Goal: Task Accomplishment & Management: Complete application form

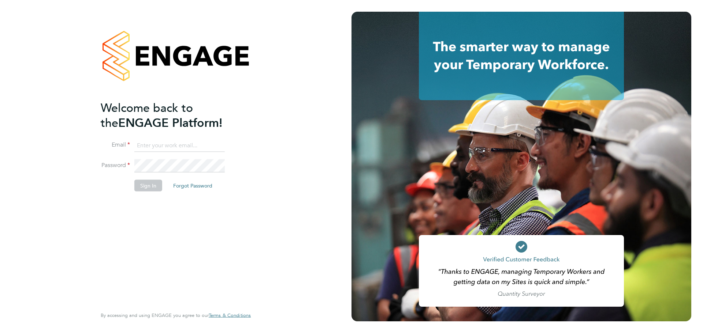
type input "[PERSON_NAME][EMAIL_ADDRESS][DOMAIN_NAME]"
click at [150, 186] on button "Sign In" at bounding box center [148, 186] width 28 height 12
click at [151, 183] on button "Sign In" at bounding box center [148, 186] width 28 height 12
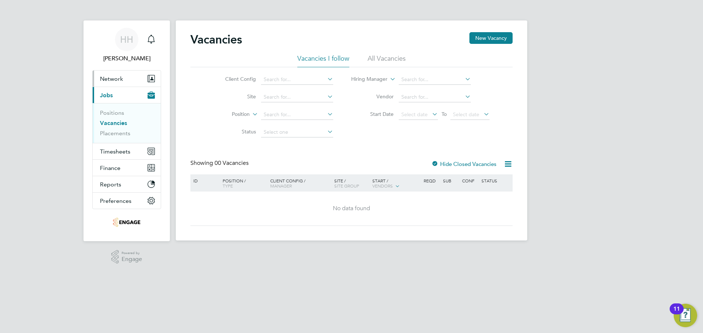
click at [121, 78] on span "Network" at bounding box center [111, 78] width 23 height 7
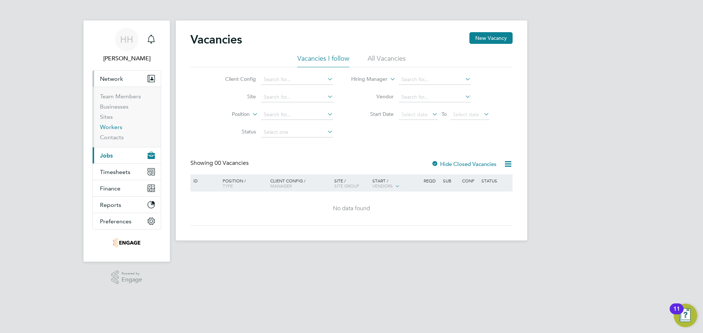
click at [111, 125] on link "Workers" at bounding box center [111, 127] width 22 height 7
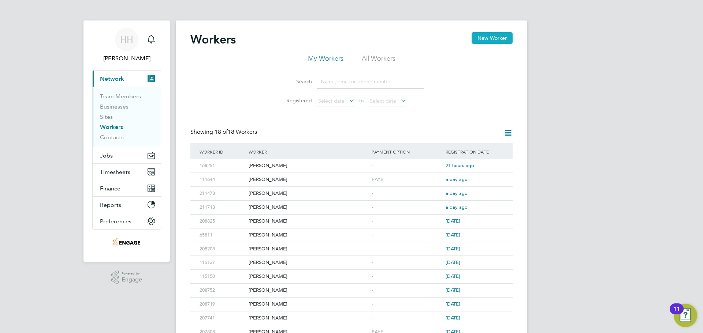
click at [492, 37] on button "New Worker" at bounding box center [491, 38] width 41 height 12
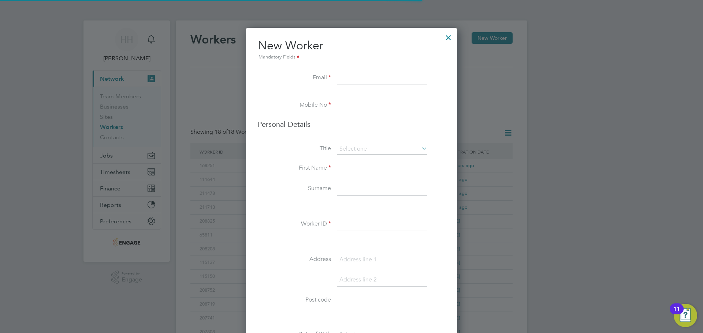
scroll to position [653, 211]
click at [369, 80] on input at bounding box center [382, 78] width 90 height 13
paste input "[EMAIL_ADDRESS][DOMAIN_NAME]"
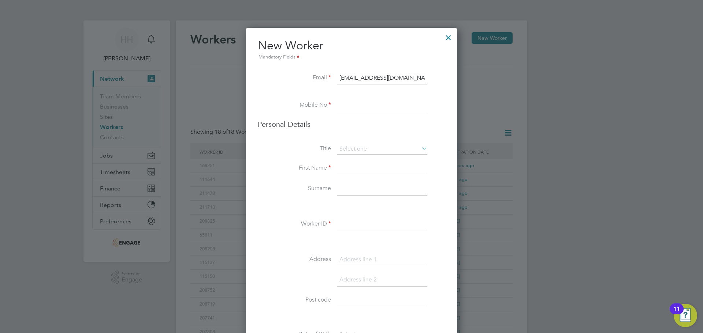
type input "[EMAIL_ADDRESS][DOMAIN_NAME]"
click at [359, 110] on input at bounding box center [382, 105] width 90 height 13
paste input "7984 439931"
type input "7984 439931"
click at [350, 141] on li "Personal Details" at bounding box center [351, 132] width 187 height 24
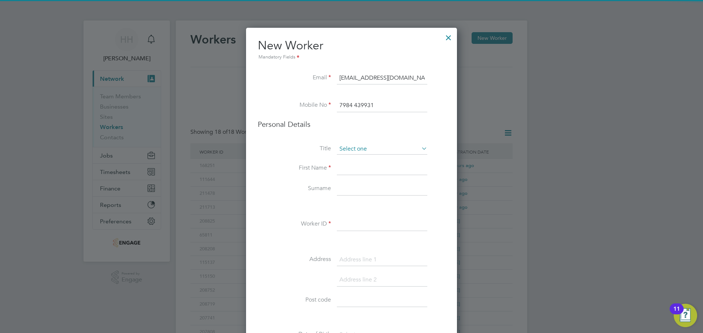
click at [348, 145] on input at bounding box center [382, 149] width 90 height 11
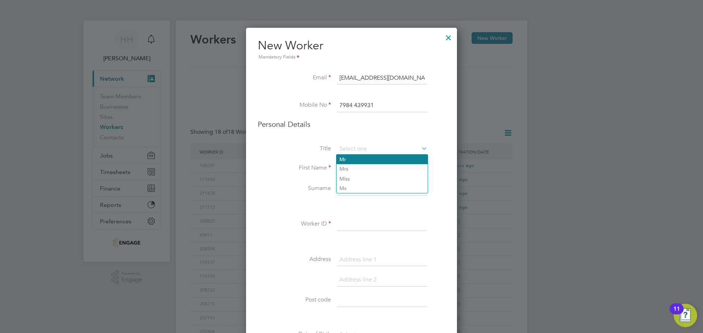
click at [349, 160] on li "Mr" at bounding box center [381, 160] width 91 height 10
type input "Mr"
drag, startPoint x: 348, startPoint y: 167, endPoint x: 334, endPoint y: 169, distance: 13.8
click at [348, 167] on input at bounding box center [382, 168] width 90 height 13
type input "[PERSON_NAME]"
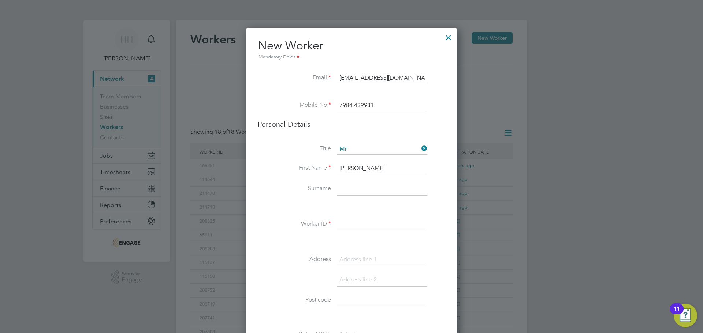
click at [345, 189] on input at bounding box center [382, 189] width 90 height 13
type input "Wort"
click at [341, 222] on input at bounding box center [382, 224] width 90 height 13
type input "212182"
click at [360, 292] on li at bounding box center [351, 284] width 187 height 20
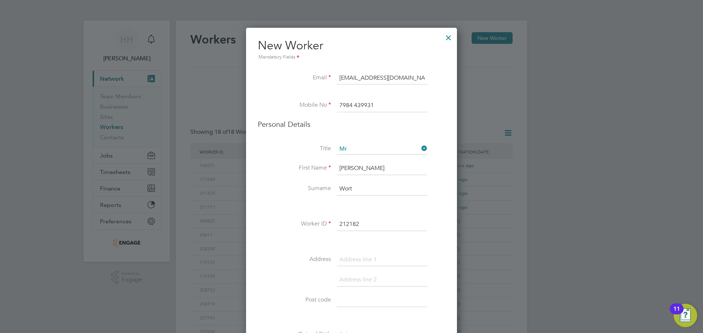
click at [358, 297] on input at bounding box center [382, 300] width 90 height 13
paste input "LE19 2RG"
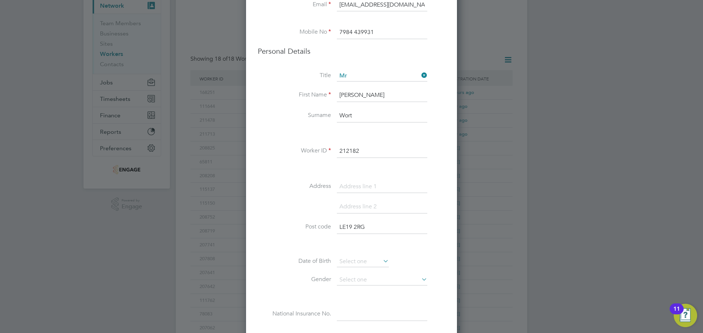
type input "LE19 2RG"
click at [376, 181] on input at bounding box center [382, 186] width 90 height 13
paste input "3 [PERSON_NAME]"
type input "[STREET_ADDRESS][PERSON_NAME]"
click at [353, 211] on input at bounding box center [382, 207] width 90 height 13
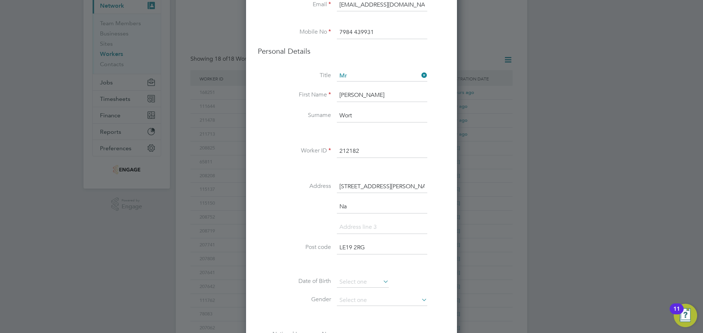
scroll to position [673, 211]
type input "Narborough"
click at [345, 221] on input at bounding box center [382, 227] width 90 height 13
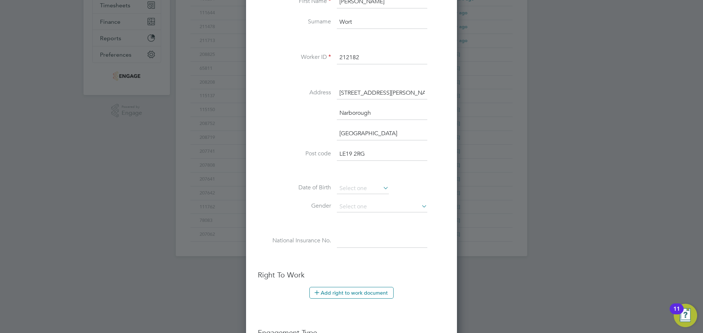
scroll to position [183, 0]
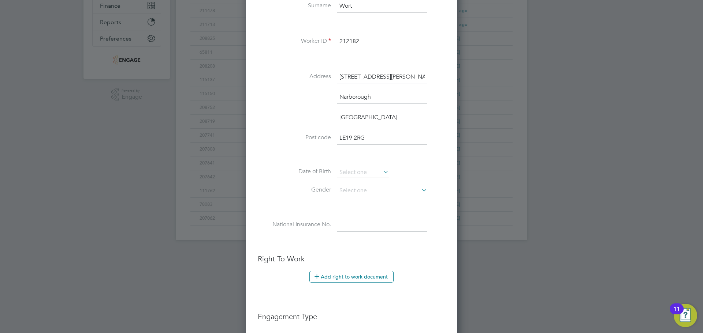
type input "[GEOGRAPHIC_DATA]"
click at [381, 170] on icon at bounding box center [381, 172] width 0 height 10
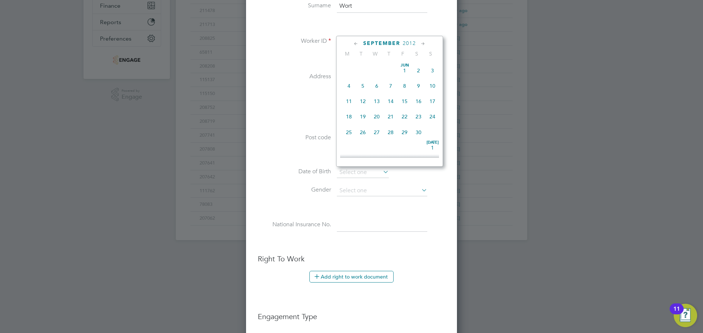
scroll to position [285, 0]
click at [410, 43] on span "2012" at bounding box center [408, 43] width 13 height 6
click at [421, 67] on span "1996" at bounding box center [418, 62] width 14 height 14
click at [356, 47] on icon at bounding box center [355, 44] width 7 height 8
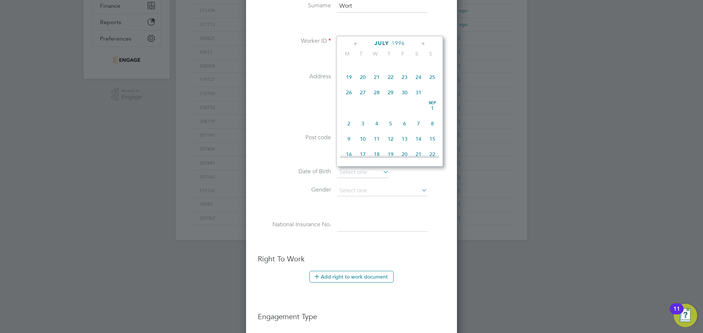
scroll to position [0, 0]
click at [356, 47] on icon at bounding box center [355, 44] width 7 height 8
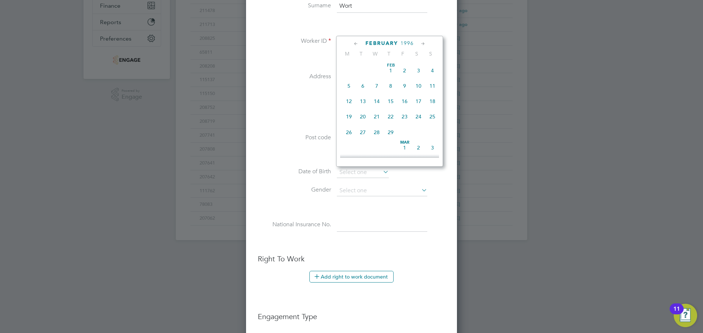
click at [356, 47] on icon at bounding box center [355, 44] width 7 height 8
click at [351, 70] on span "[DATE]" at bounding box center [349, 71] width 14 height 14
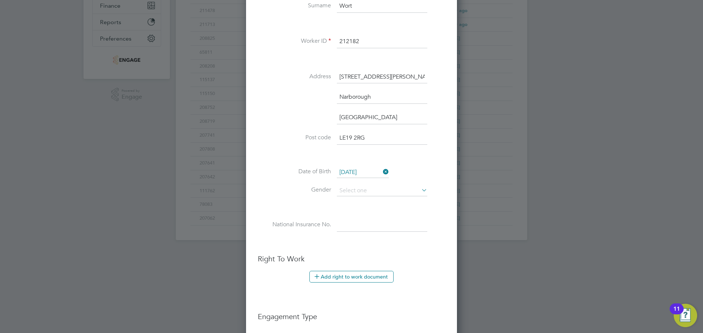
click at [343, 177] on input "[DATE]" at bounding box center [363, 172] width 52 height 11
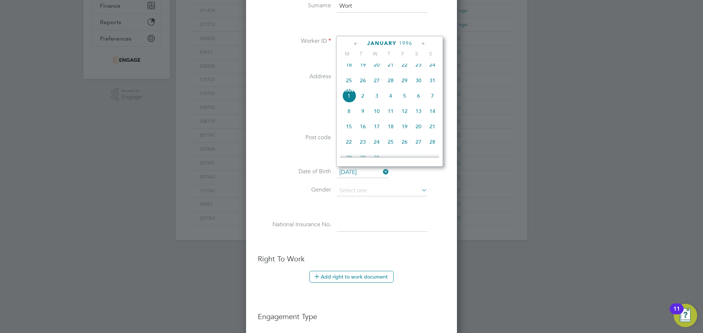
click at [379, 149] on span "24" at bounding box center [377, 142] width 14 height 14
type input "[DATE]"
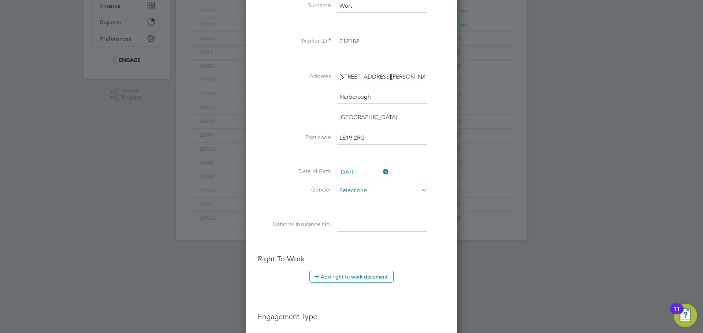
click at [383, 187] on input at bounding box center [382, 191] width 90 height 11
click at [363, 199] on li "[DEMOGRAPHIC_DATA]" at bounding box center [381, 201] width 91 height 10
type input "[DEMOGRAPHIC_DATA]"
drag, startPoint x: 340, startPoint y: 224, endPoint x: 326, endPoint y: 226, distance: 13.3
click at [340, 224] on input at bounding box center [382, 225] width 90 height 13
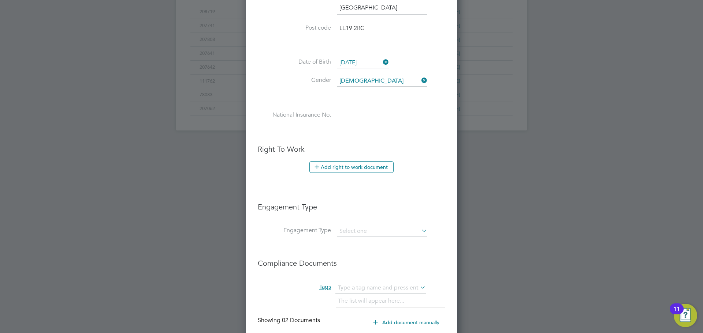
scroll to position [329, 0]
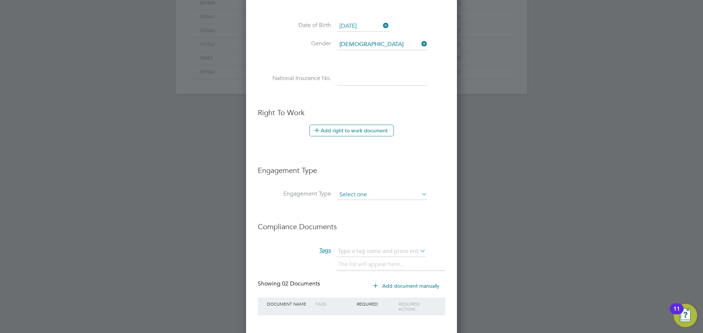
click at [351, 191] on input at bounding box center [382, 195] width 90 height 10
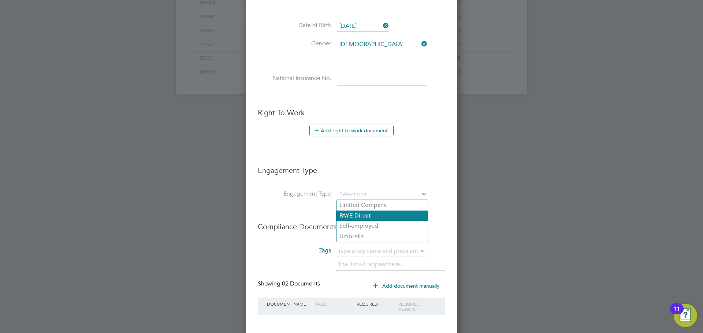
click at [351, 211] on li "PAYE Direct" at bounding box center [381, 216] width 91 height 11
type input "PAYE Direct"
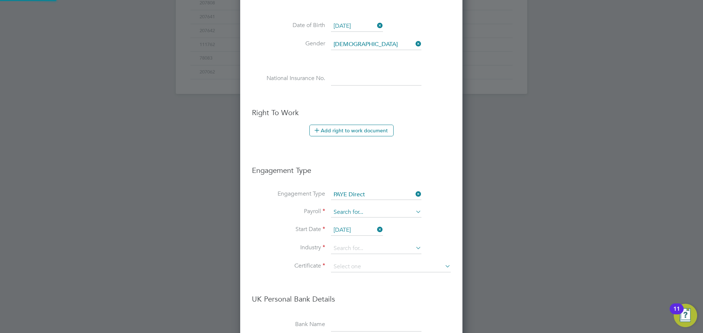
scroll to position [887, 223]
click at [348, 216] on input at bounding box center [376, 212] width 90 height 10
click at [346, 221] on li "PAYE" at bounding box center [375, 223] width 91 height 11
type input "PAYE"
click at [364, 228] on input "[DATE]" at bounding box center [357, 230] width 52 height 11
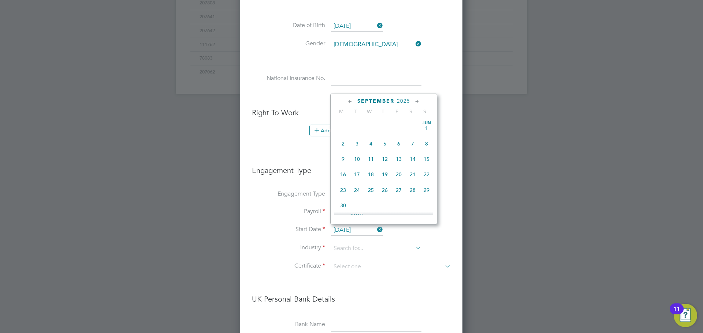
scroll to position [269, 0]
click at [354, 175] on span "30" at bounding box center [357, 168] width 14 height 14
type input "[DATE]"
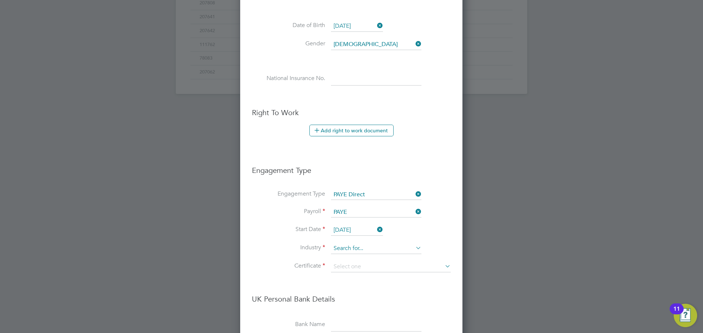
click at [392, 250] on input at bounding box center [376, 248] width 90 height 11
click at [380, 256] on li "Cons truction" at bounding box center [375, 259] width 91 height 10
type input "Construction"
click at [371, 263] on input at bounding box center [391, 267] width 120 height 11
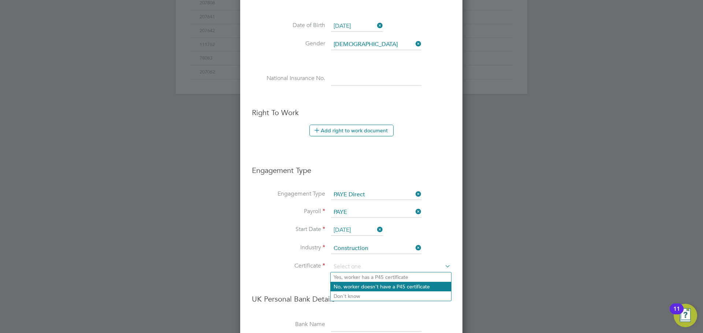
click at [352, 284] on li "No, worker doesn't have a P45 certificate" at bounding box center [390, 287] width 120 height 10
type input "No, worker doesn't have a P45 certificate"
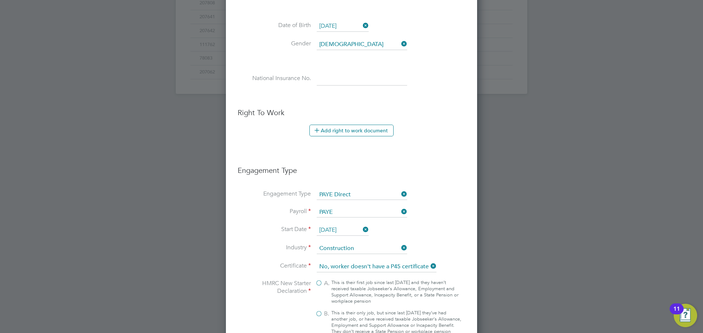
scroll to position [1104, 251]
click at [317, 312] on label "B. This is their only job, but since last [DATE] they’ve had another job, or ha…" at bounding box center [388, 322] width 146 height 25
click at [0, 0] on input "B. This is their only job, but since last [DATE] they’ve had another job, or ha…" at bounding box center [0, 0] width 0 height 0
type input "1257L"
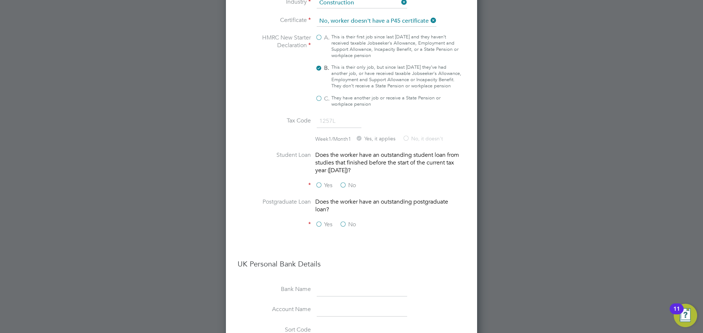
scroll to position [585, 0]
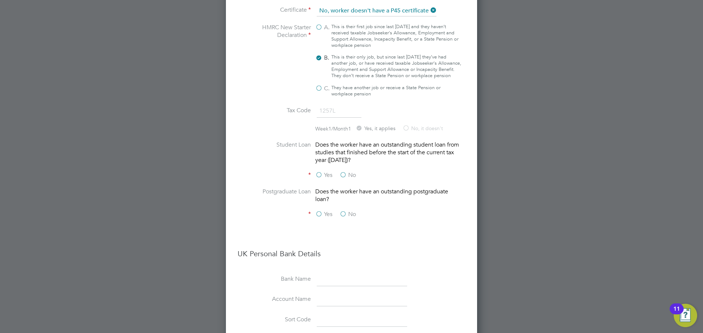
click at [345, 179] on label "No" at bounding box center [347, 176] width 16 height 8
click at [0, 0] on input "No" at bounding box center [0, 0] width 0 height 0
click at [344, 218] on label "No" at bounding box center [347, 215] width 16 height 8
click at [0, 0] on input "No" at bounding box center [0, 0] width 0 height 0
click at [392, 220] on div "Yes No" at bounding box center [370, 215] width 110 height 9
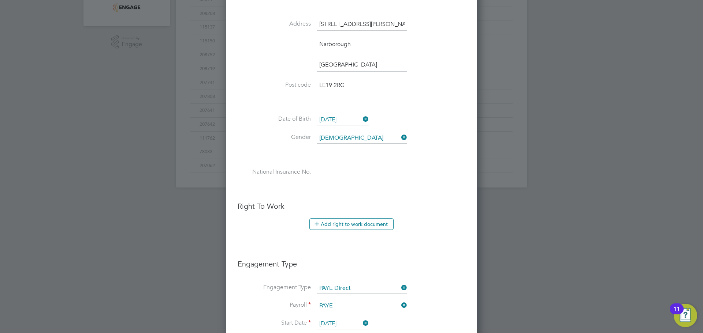
scroll to position [248, 0]
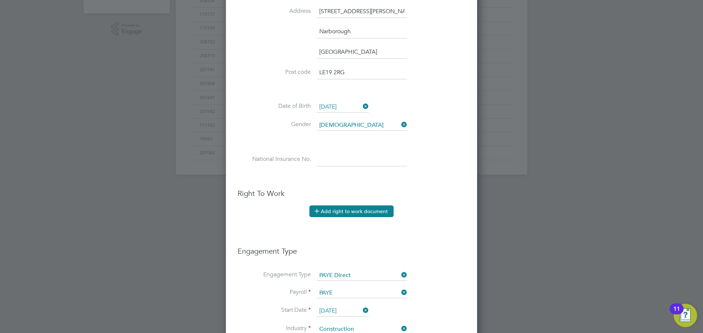
click at [373, 211] on button "Add right to work document" at bounding box center [351, 212] width 84 height 12
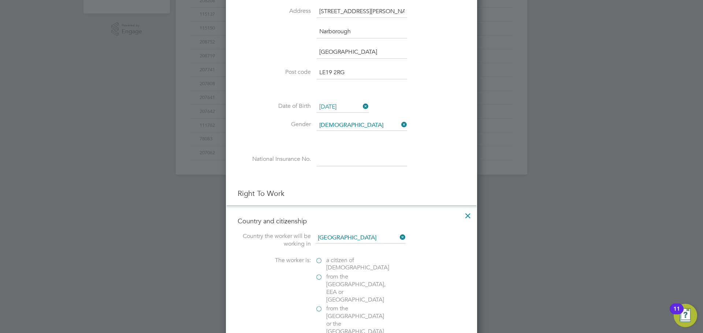
scroll to position [1214, 251]
click at [320, 259] on label "a citizen of [DEMOGRAPHIC_DATA]" at bounding box center [351, 264] width 73 height 15
click at [0, 0] on input "a citizen of [DEMOGRAPHIC_DATA]" at bounding box center [0, 0] width 0 height 0
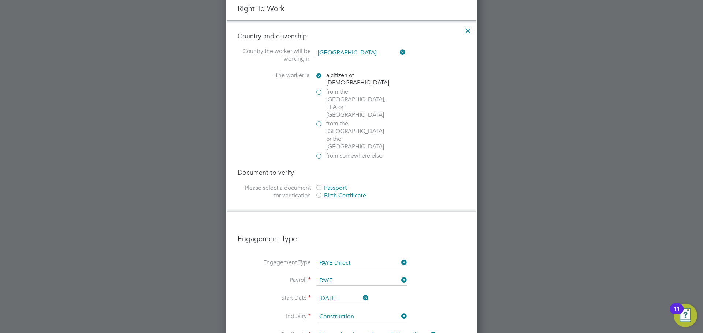
scroll to position [431, 0]
click at [319, 187] on div at bounding box center [318, 190] width 7 height 7
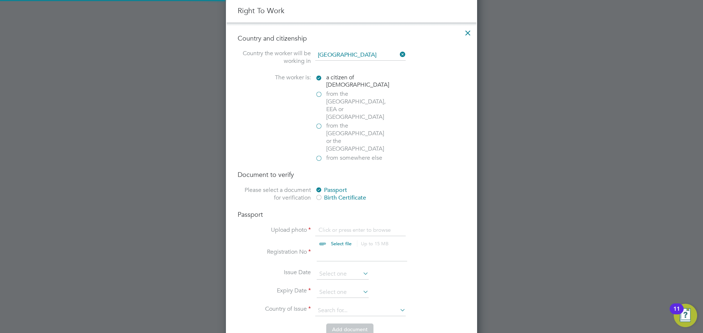
scroll to position [10, 91]
click at [334, 226] on input "file" at bounding box center [348, 237] width 115 height 22
type input "C:\fakepath\TrustID.pdf"
click at [338, 248] on input at bounding box center [362, 254] width 90 height 13
type input "13482220"
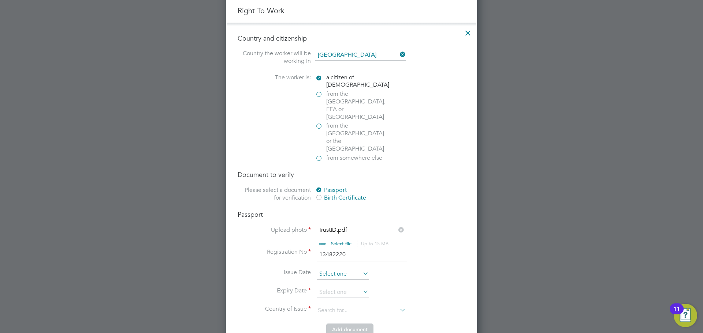
click at [351, 269] on input at bounding box center [343, 274] width 52 height 11
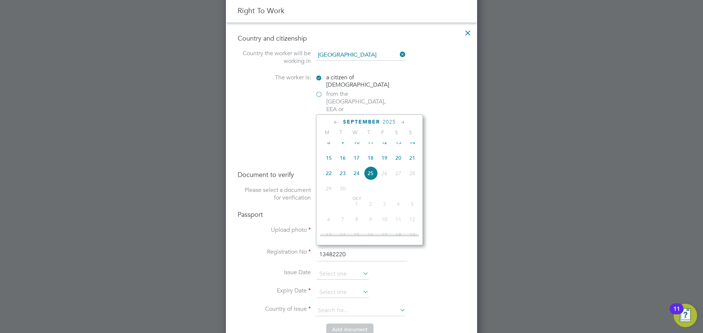
click at [384, 123] on span "2025" at bounding box center [388, 122] width 13 height 6
click at [384, 178] on span "2022" at bounding box center [384, 172] width 14 height 14
click at [337, 126] on icon at bounding box center [335, 123] width 7 height 8
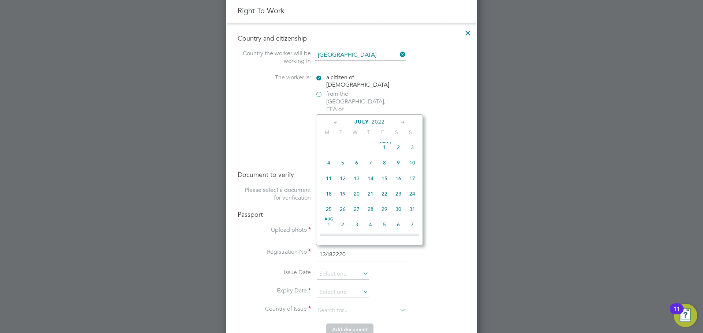
click at [328, 180] on span "11" at bounding box center [329, 179] width 14 height 14
type input "[DATE]"
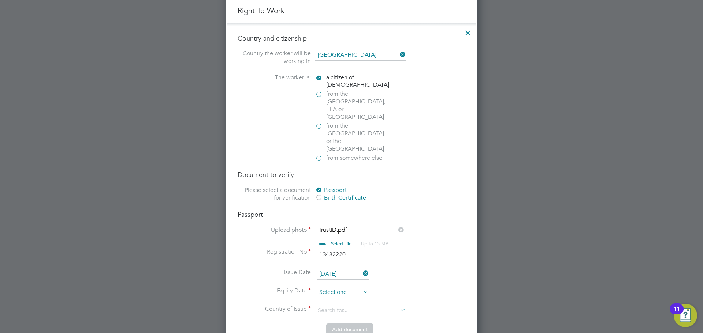
click at [363, 287] on input at bounding box center [343, 292] width 52 height 11
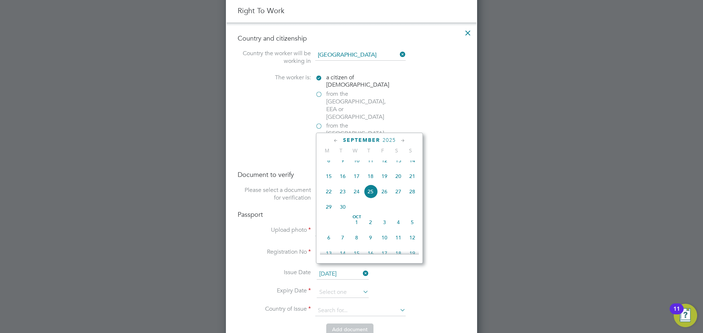
click at [386, 141] on span "2025" at bounding box center [388, 140] width 13 height 6
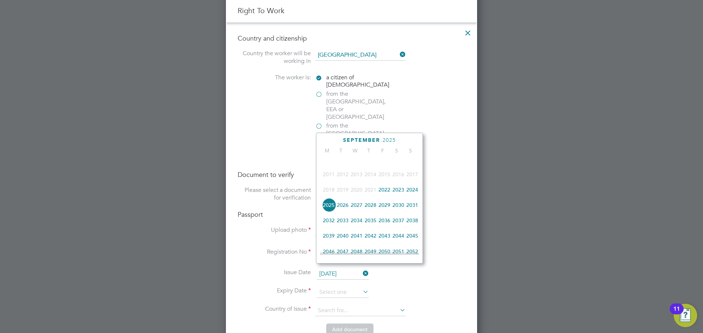
click at [331, 222] on span "2032" at bounding box center [329, 221] width 14 height 14
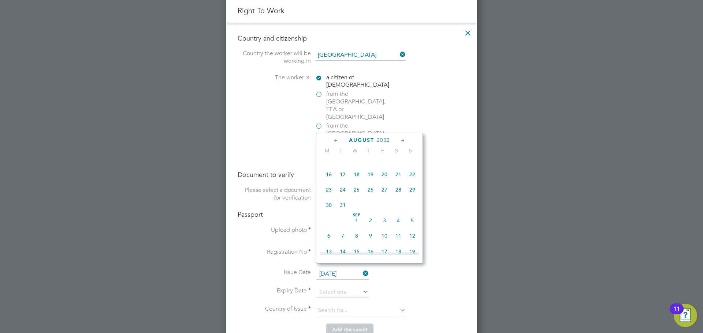
click at [336, 141] on icon at bounding box center [335, 141] width 7 height 8
click at [410, 183] on span "11" at bounding box center [412, 181] width 14 height 14
type input "[DATE]"
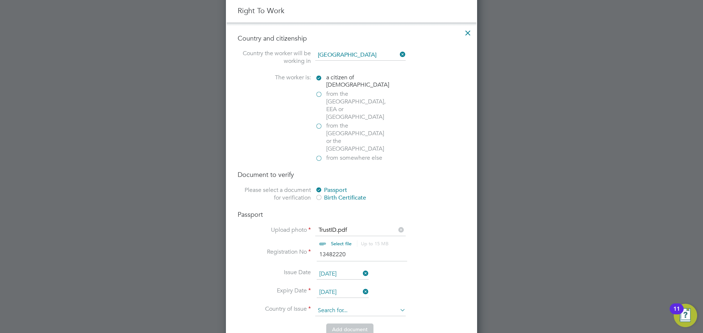
click at [363, 306] on input at bounding box center [360, 311] width 90 height 11
click at [340, 316] on li "Unite d Kingdom" at bounding box center [367, 319] width 104 height 10
type input "[GEOGRAPHIC_DATA]"
drag, startPoint x: 442, startPoint y: 287, endPoint x: 420, endPoint y: 294, distance: 22.2
click at [442, 306] on li "Country of Issue [GEOGRAPHIC_DATA]" at bounding box center [351, 315] width 228 height 18
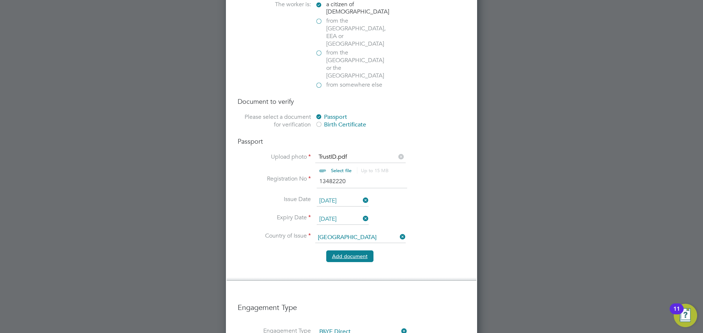
click at [357, 251] on button "Add document" at bounding box center [349, 257] width 47 height 12
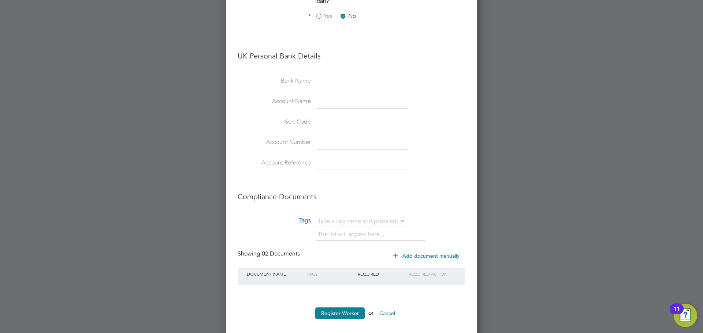
scroll to position [849, 0]
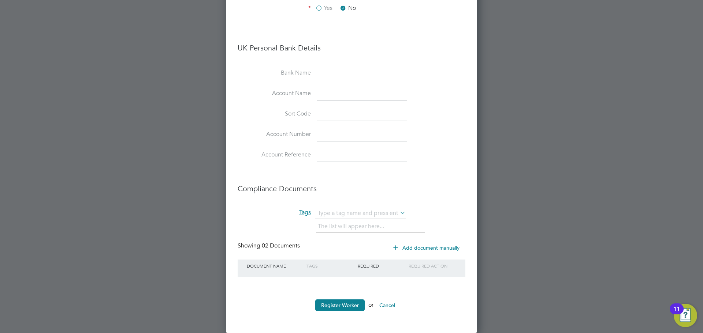
click at [341, 305] on button "Register Worker" at bounding box center [339, 306] width 49 height 12
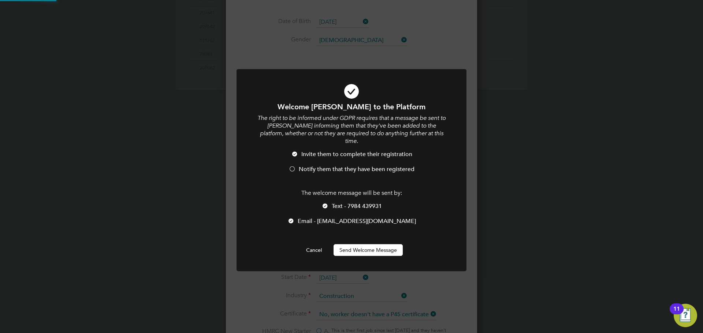
scroll to position [0, 0]
click at [300, 157] on li "Invite them to complete their registration" at bounding box center [351, 158] width 190 height 15
click at [329, 203] on li "Text - 7984 439931" at bounding box center [351, 210] width 190 height 15
click at [363, 244] on button "Send Welcome Message" at bounding box center [367, 250] width 69 height 12
